Goal: Information Seeking & Learning: Learn about a topic

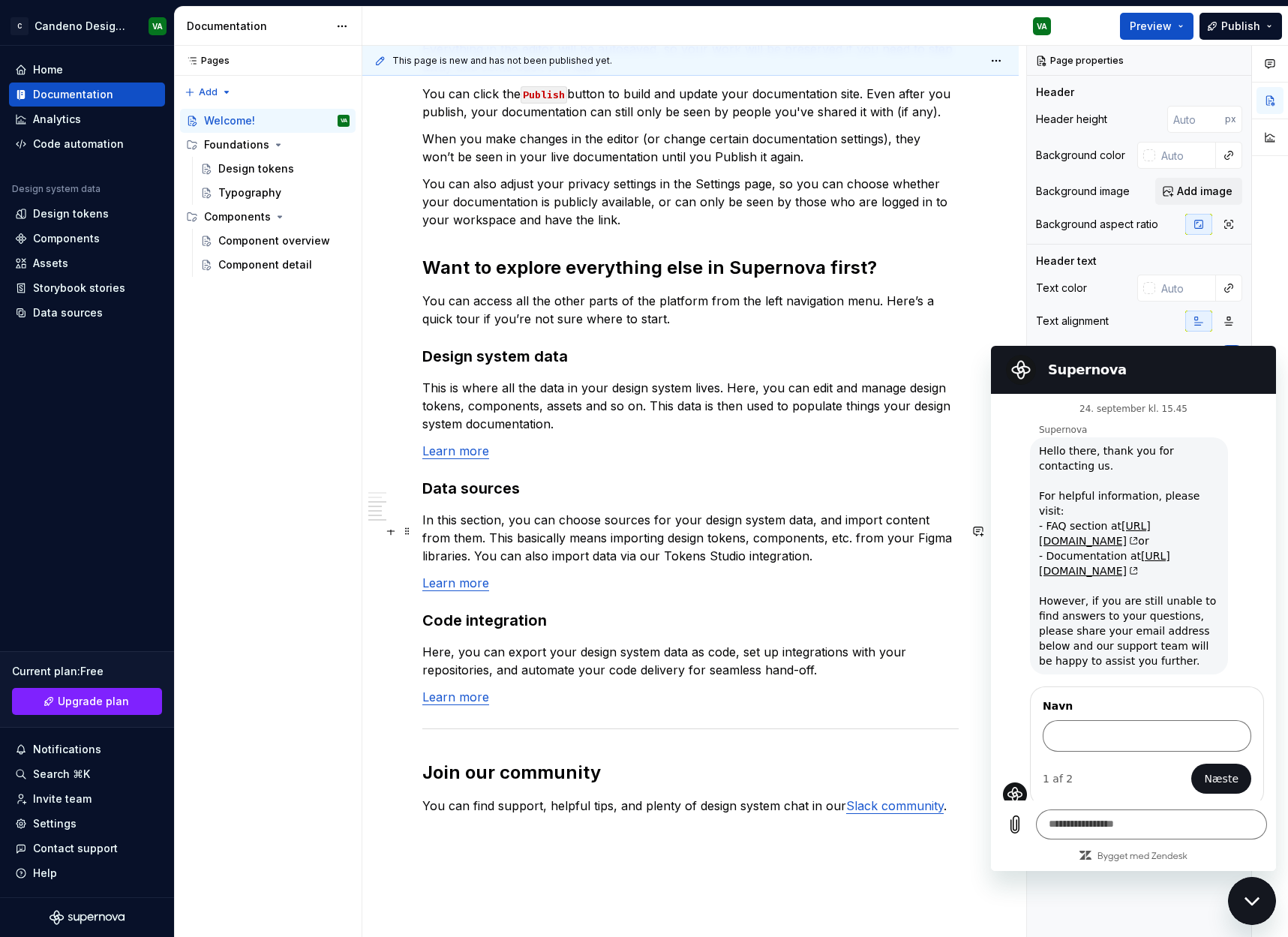
scroll to position [826, 0]
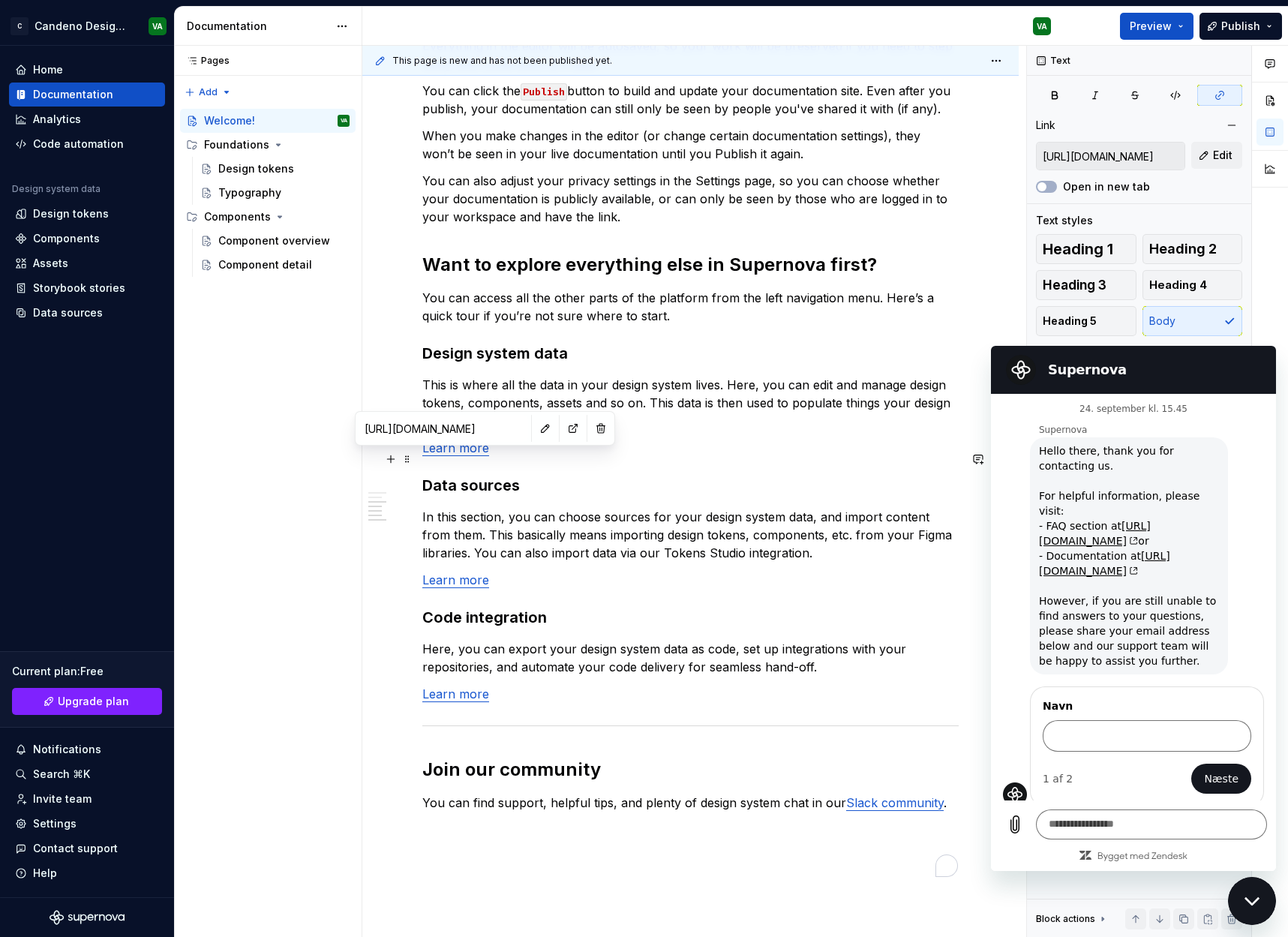
click at [466, 456] on link "Learn more" at bounding box center [456, 448] width 66 height 15
click at [468, 456] on link "Learn more" at bounding box center [456, 448] width 66 height 15
click at [452, 432] on input "[URL][DOMAIN_NAME]" at bounding box center [443, 428] width 169 height 27
click at [563, 427] on button "button" at bounding box center [573, 428] width 21 height 21
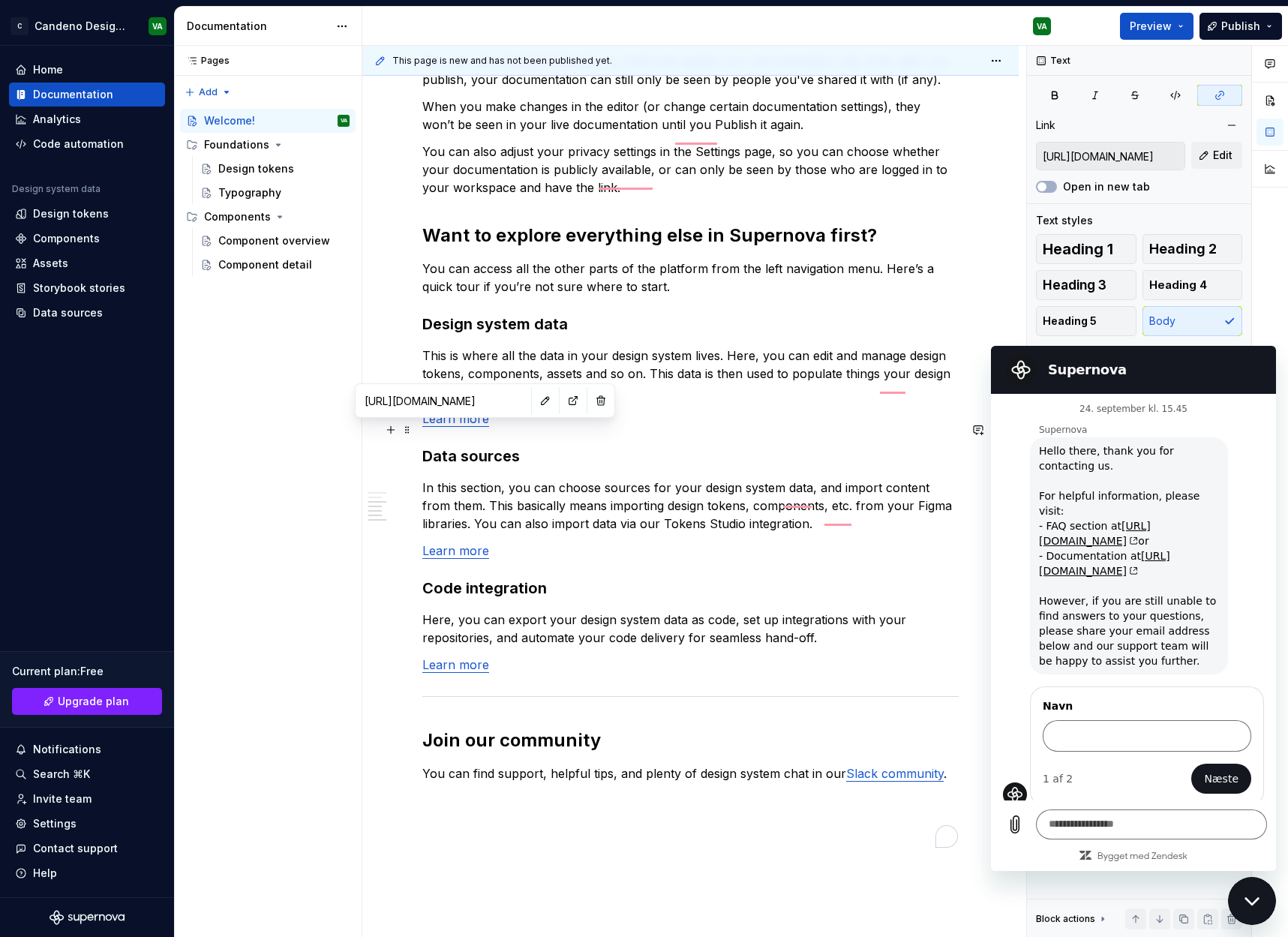
scroll to position [856, 0]
click at [104, 126] on div "Analytics" at bounding box center [87, 119] width 156 height 24
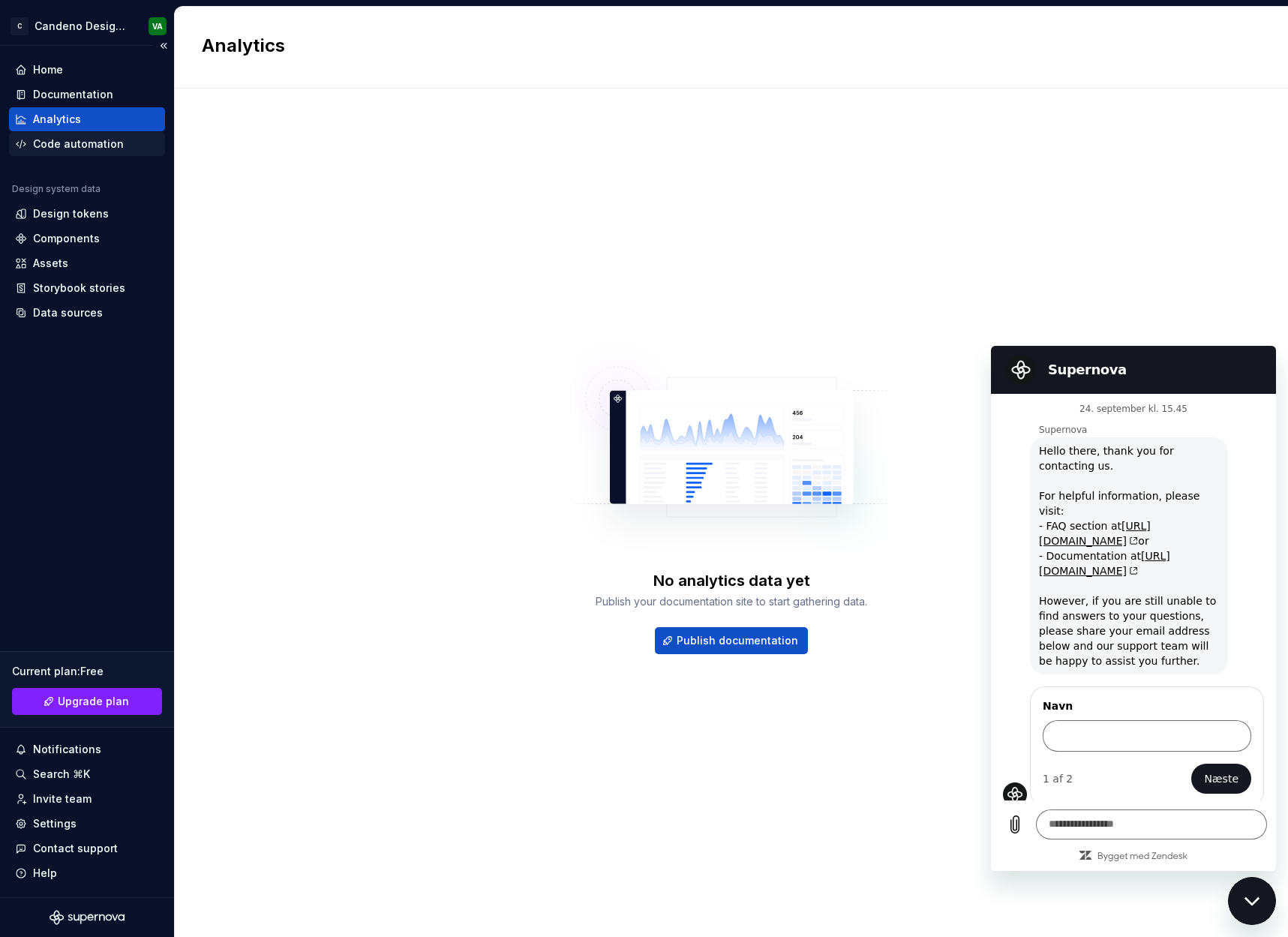
click at [103, 137] on div "Code automation" at bounding box center [78, 144] width 90 height 15
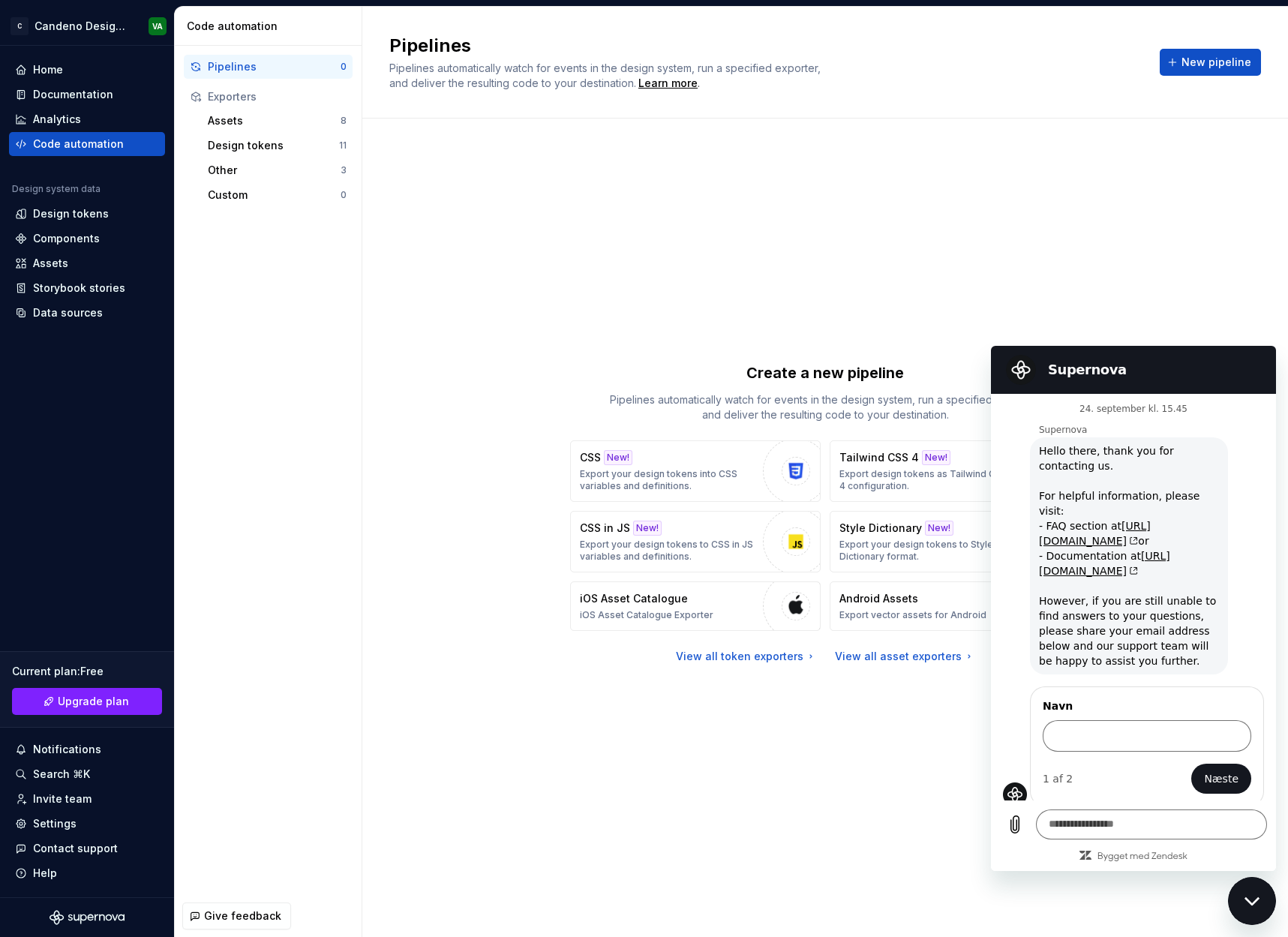
click at [1248, 915] on div "Luk messaging-vinduet" at bounding box center [1252, 901] width 45 height 45
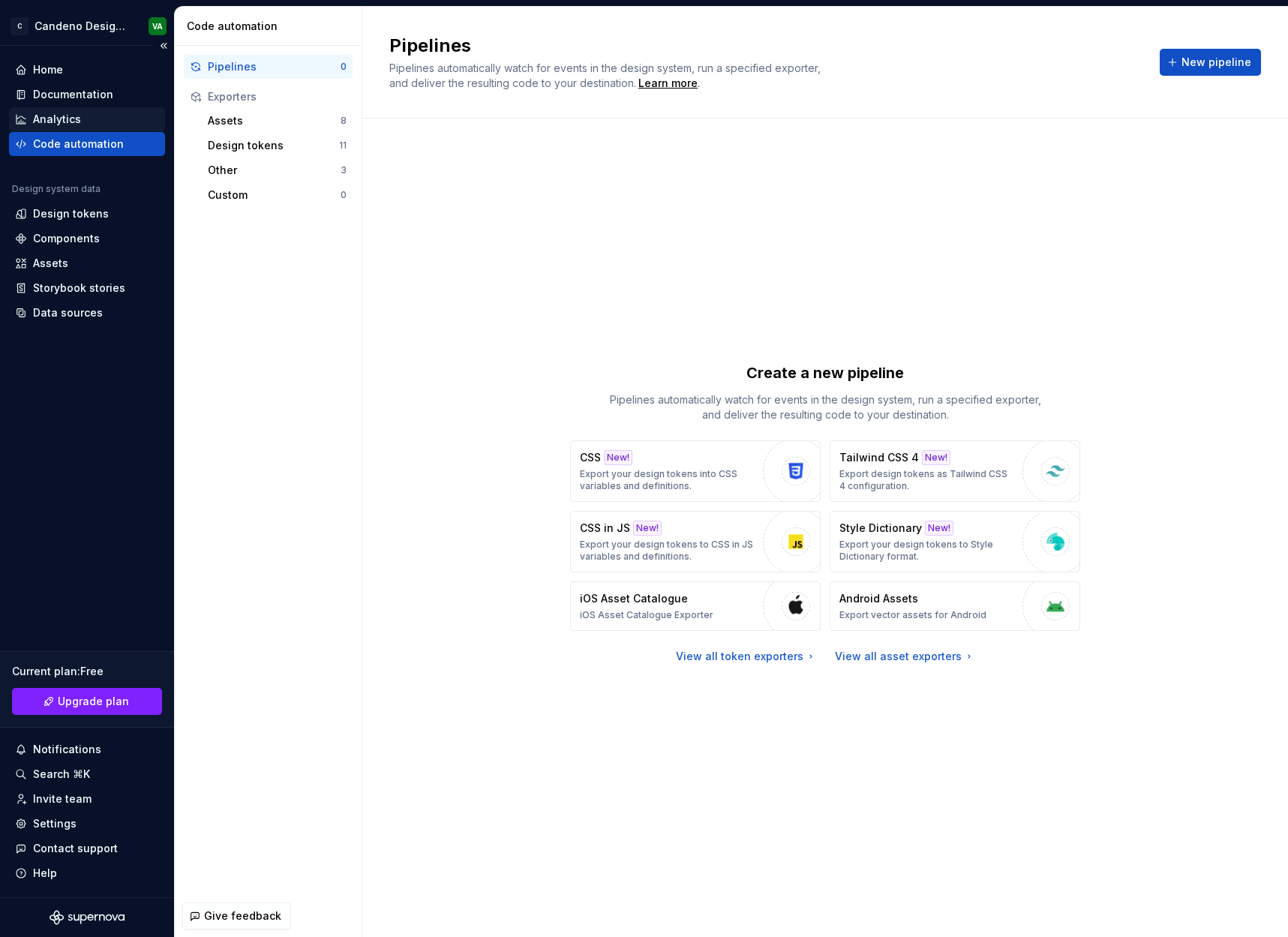
click at [144, 128] on div "Analytics" at bounding box center [87, 119] width 156 height 24
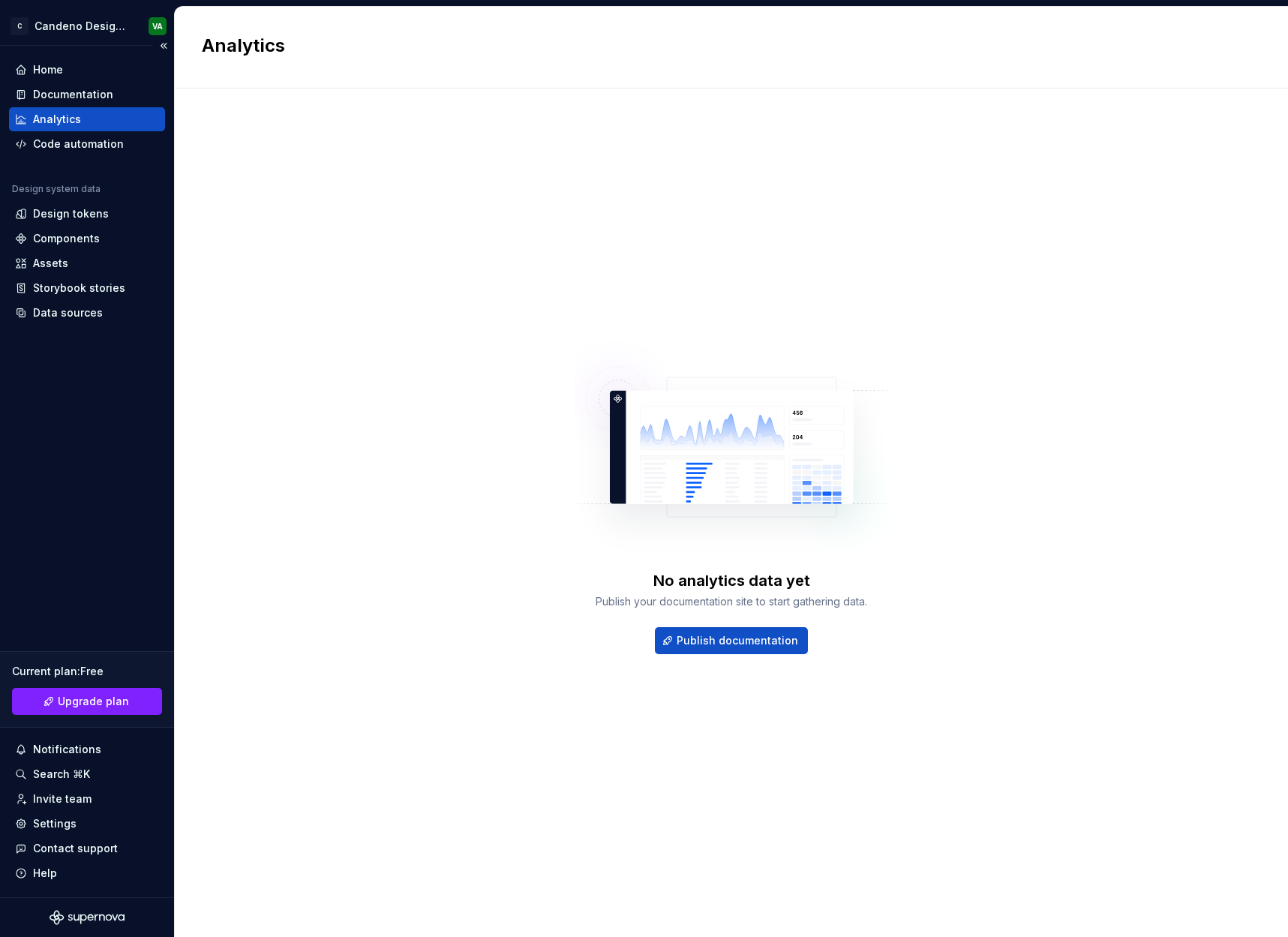
click at [131, 110] on div "Analytics" at bounding box center [87, 119] width 156 height 24
click at [129, 96] on div "Documentation" at bounding box center [87, 95] width 144 height 15
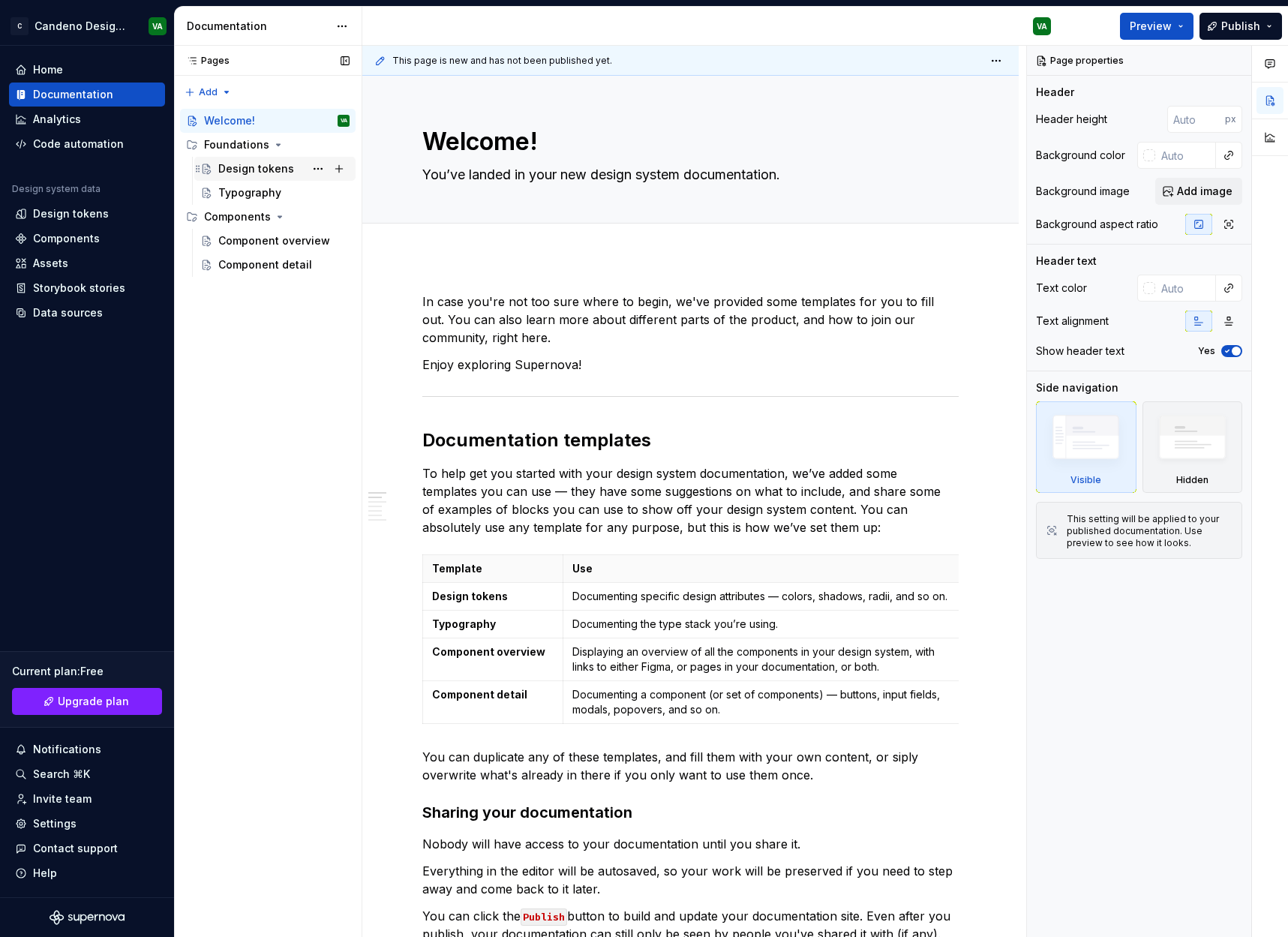
click at [268, 168] on div "Design tokens" at bounding box center [256, 168] width 76 height 15
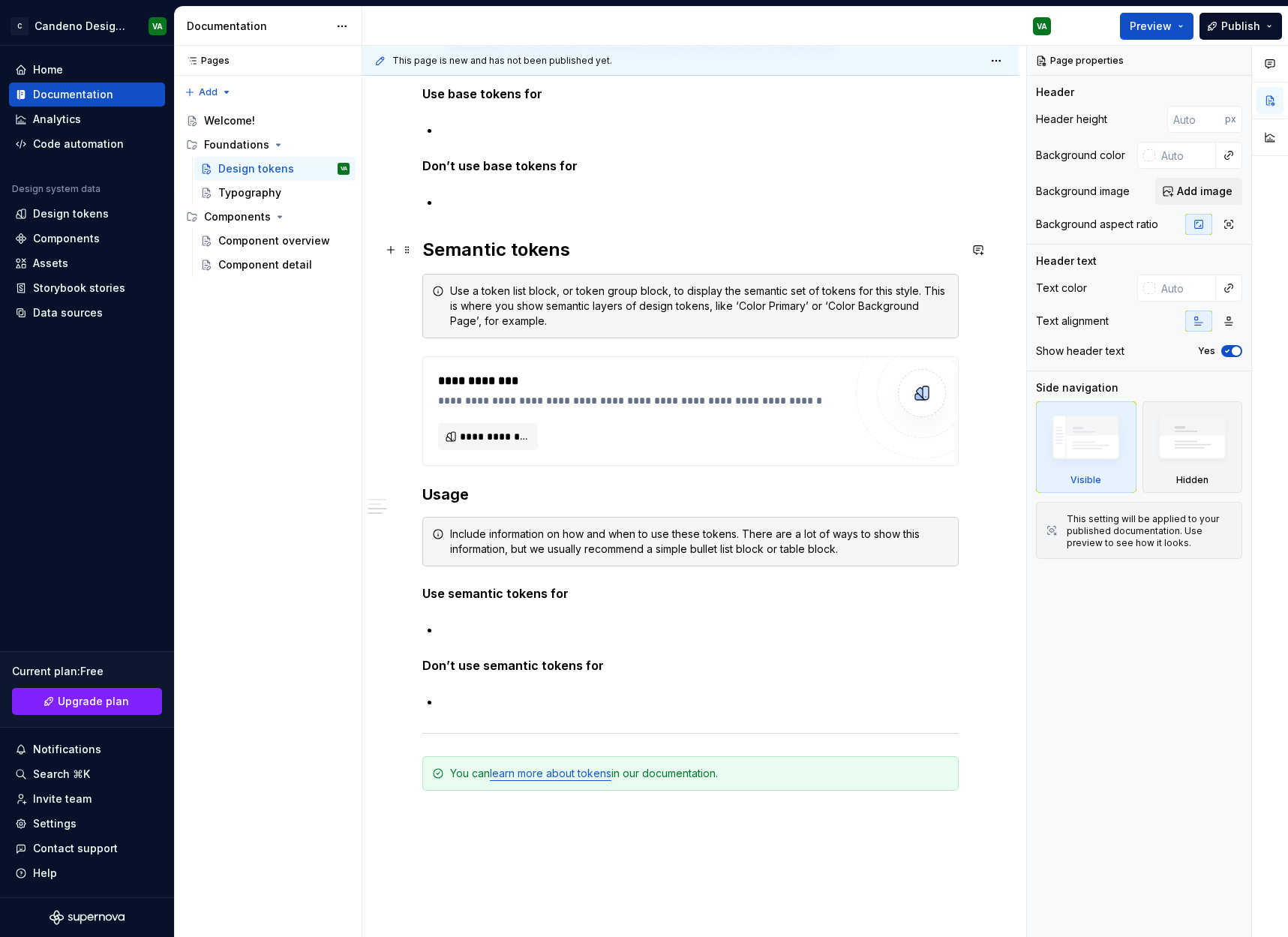
scroll to position [827, 0]
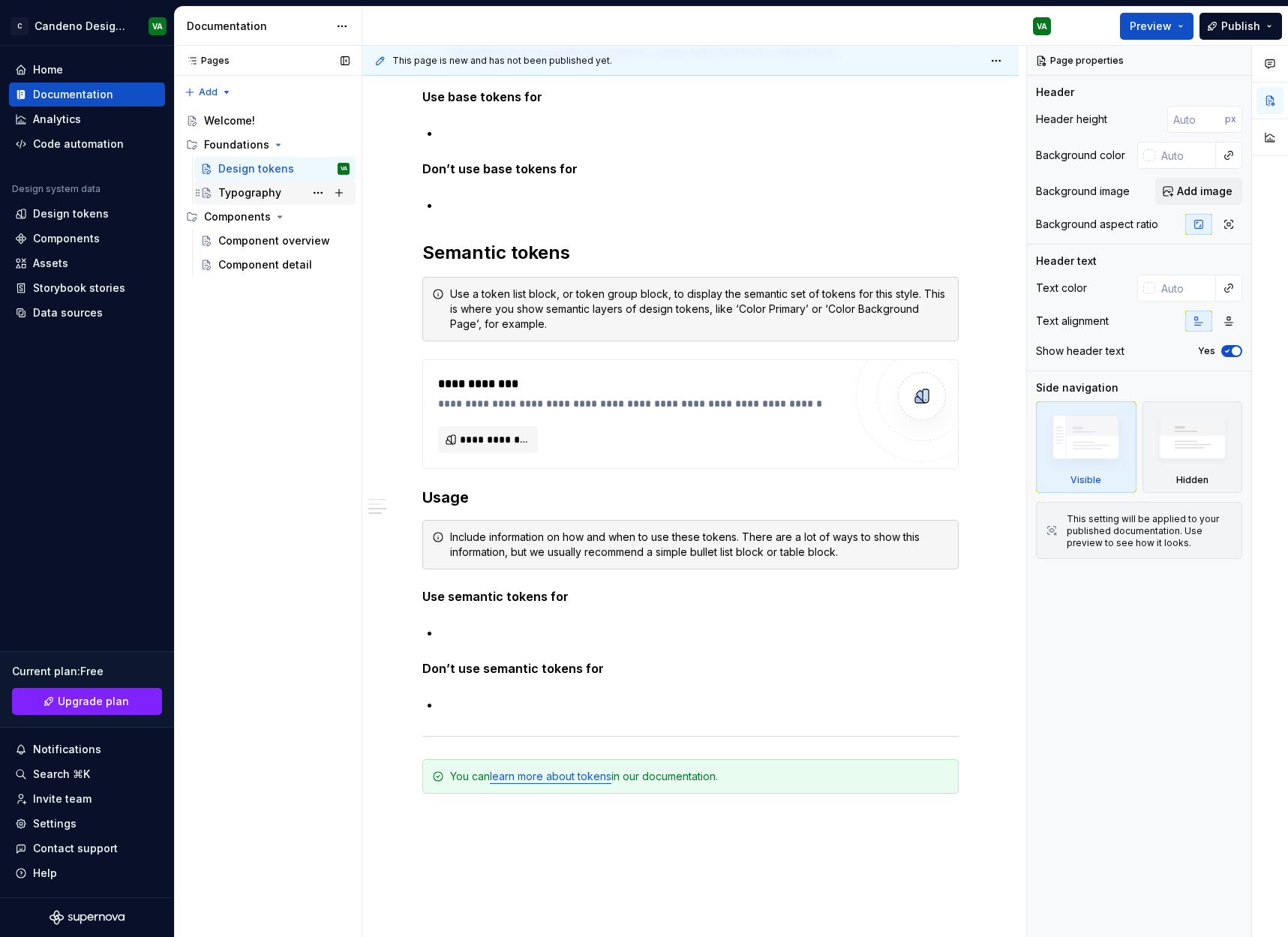
click at [281, 193] on div "Typography" at bounding box center [284, 193] width 131 height 21
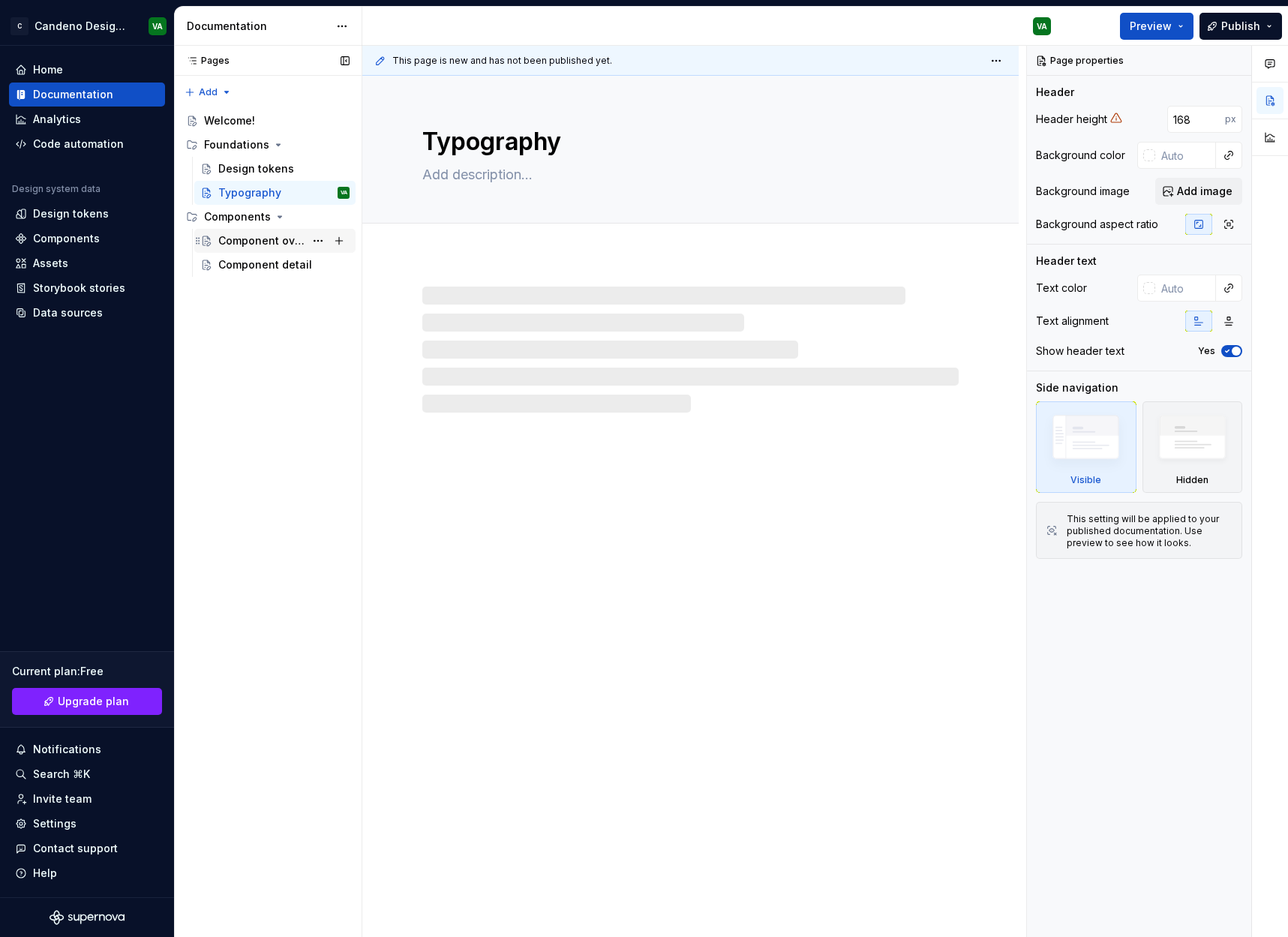
click at [271, 246] on div "Component overview" at bounding box center [261, 241] width 86 height 15
click at [272, 262] on div "Component detail" at bounding box center [261, 265] width 86 height 15
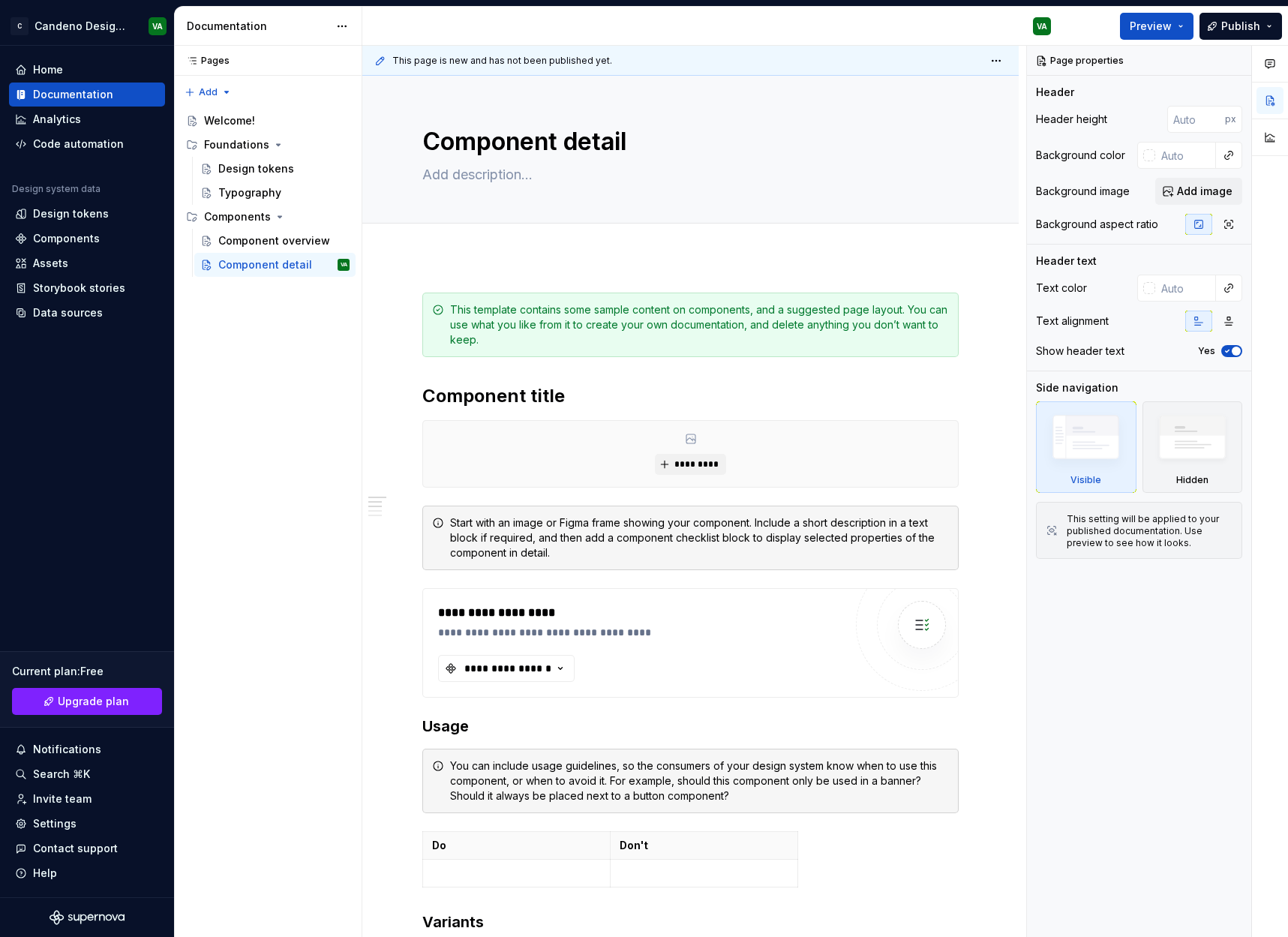
type textarea "*"
